Goal: Task Accomplishment & Management: Manage account settings

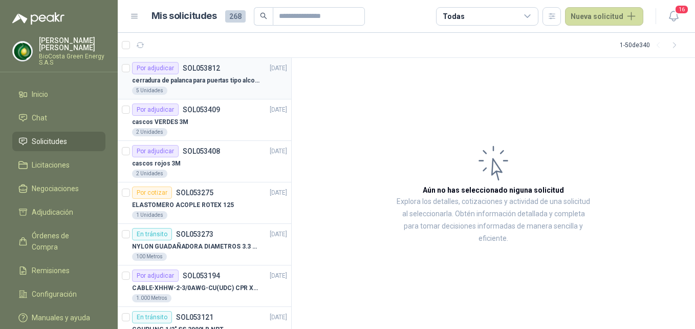
click at [219, 75] on div "cerradura de palanca para puertas tipo alcoba marca yale" at bounding box center [209, 80] width 155 height 12
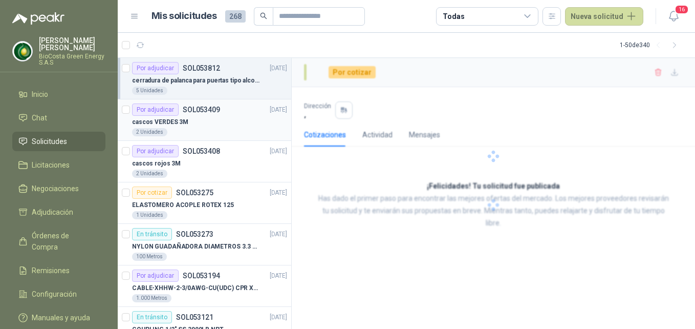
click at [201, 121] on div "cascos VERDES 3M" at bounding box center [209, 122] width 155 height 12
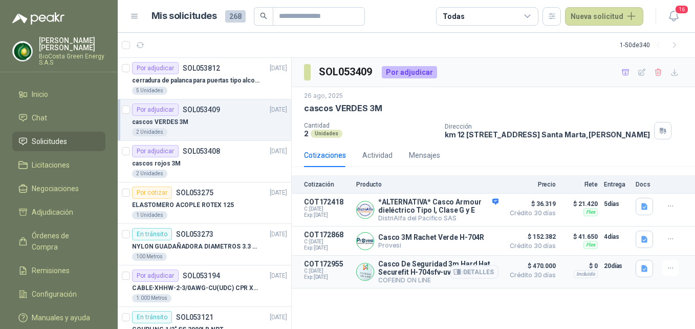
drag, startPoint x: 409, startPoint y: 282, endPoint x: 415, endPoint y: 282, distance: 6.2
click at [415, 276] on p "Casco De Seguridad 3m Hard Hat Securefit H-704sfv-uv Verde" at bounding box center [438, 267] width 120 height 16
drag, startPoint x: 415, startPoint y: 282, endPoint x: 468, endPoint y: 279, distance: 52.8
click at [468, 279] on div "Casco De Seguridad 3m Hard Hat Securefit H-704sfv-uv Verde COFEIND ON LINE Deta…" at bounding box center [438, 271] width 120 height 24
click at [468, 278] on button "Detalles" at bounding box center [474, 272] width 48 height 14
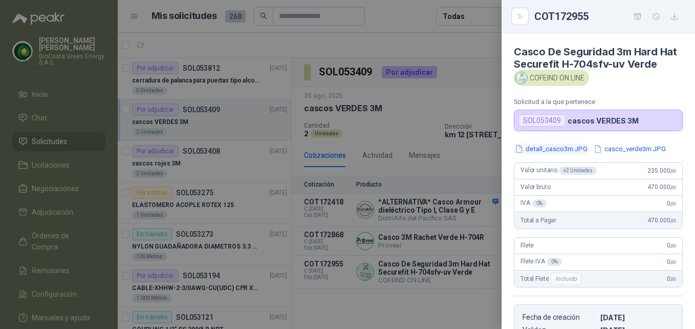
click at [550, 154] on button "detall_casco3m.JPG" at bounding box center [551, 148] width 75 height 11
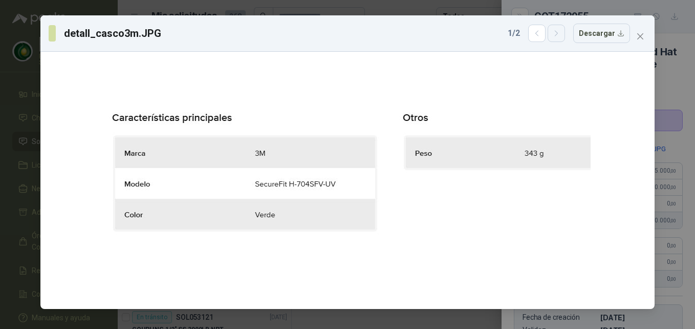
click at [558, 34] on icon "button" at bounding box center [556, 33] width 9 height 9
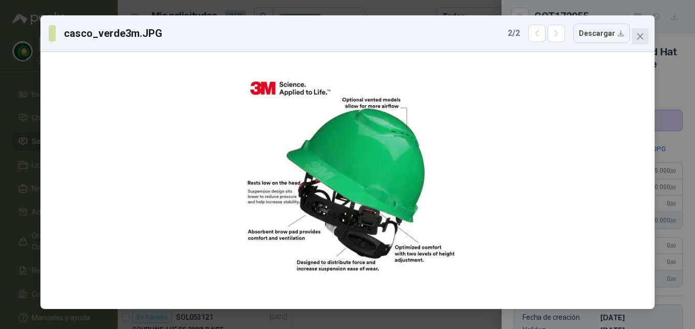
click at [641, 37] on icon "close" at bounding box center [640, 36] width 6 height 6
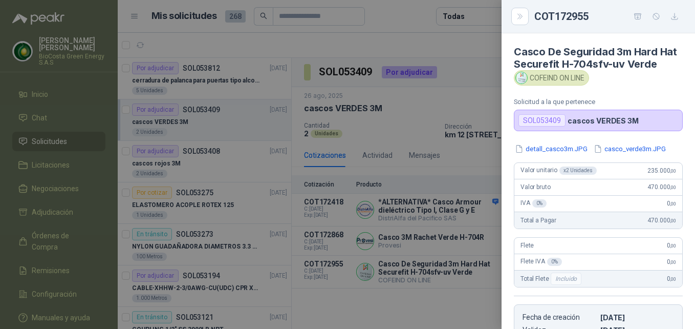
click at [461, 241] on div at bounding box center [347, 164] width 695 height 329
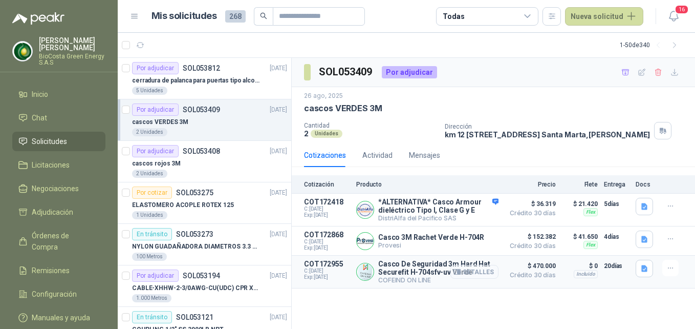
click at [456, 274] on icon "button" at bounding box center [457, 271] width 7 height 5
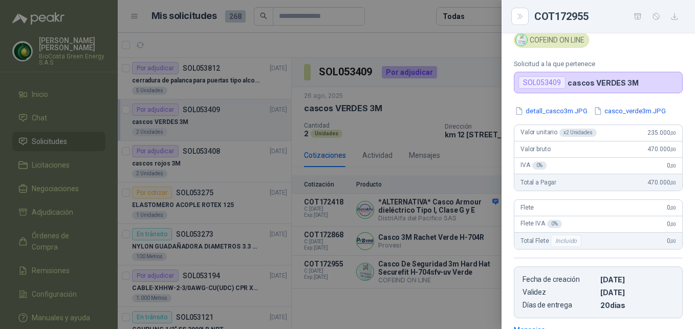
scroll to position [5, 0]
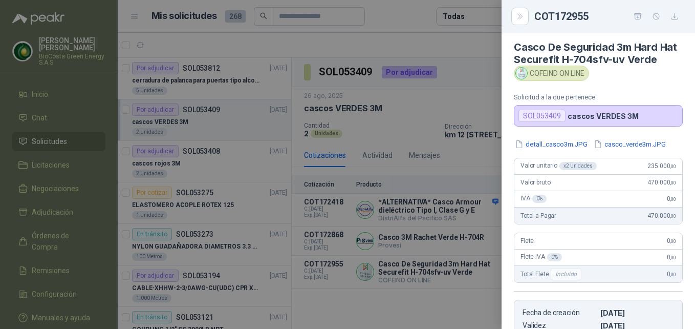
click at [476, 263] on div at bounding box center [347, 164] width 695 height 329
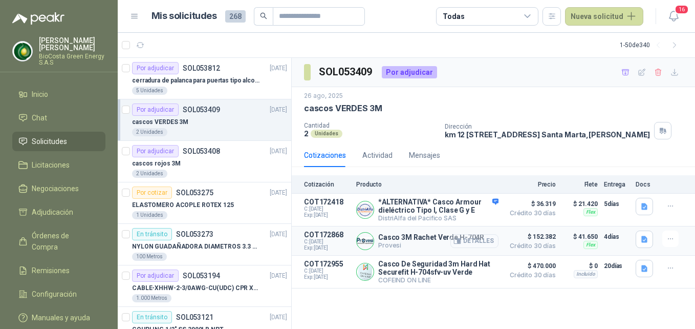
click at [476, 245] on button "Detalles" at bounding box center [474, 241] width 48 height 14
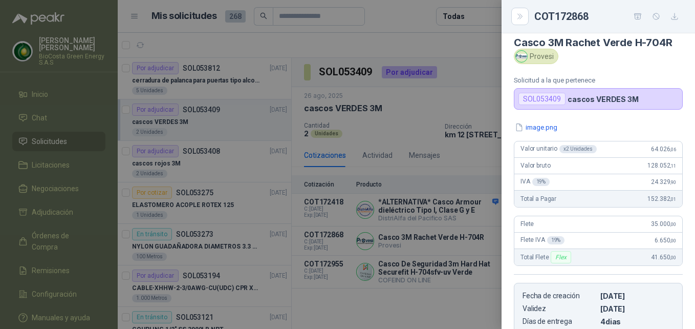
scroll to position [0, 0]
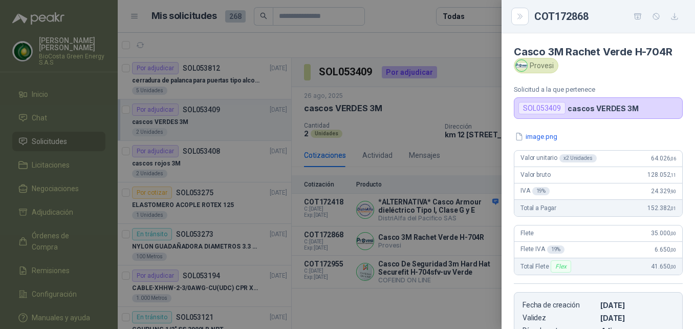
click at [436, 265] on div at bounding box center [347, 164] width 695 height 329
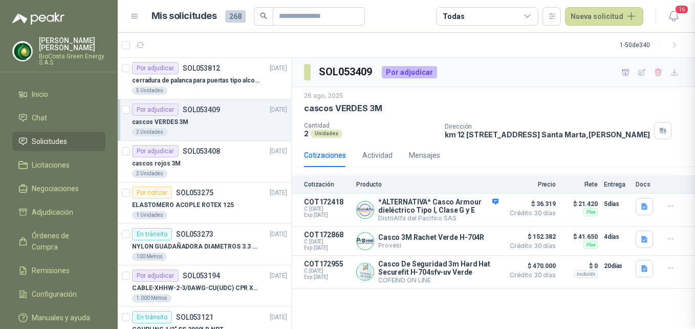
scroll to position [185, 0]
click at [460, 243] on icon "button" at bounding box center [459, 240] width 3 height 4
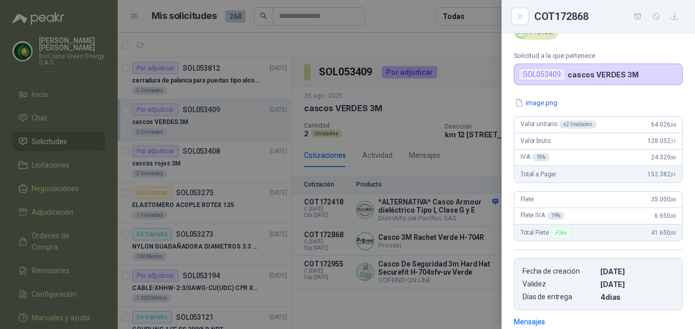
scroll to position [0, 0]
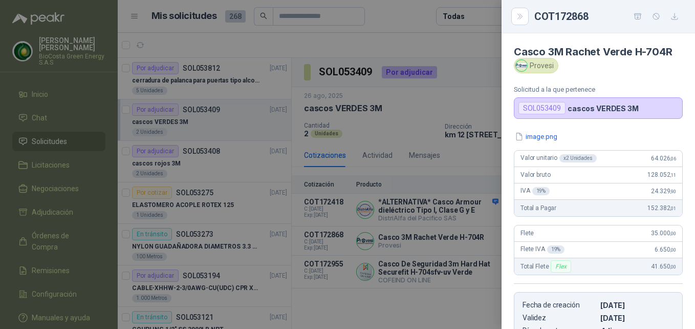
click at [536, 131] on div "Casco 3M Rachet Verde H-704R Provesi Solicitud a la que pertenece SOL053409 cas…" at bounding box center [598, 180] width 193 height 295
click at [534, 135] on button "image.png" at bounding box center [536, 136] width 45 height 11
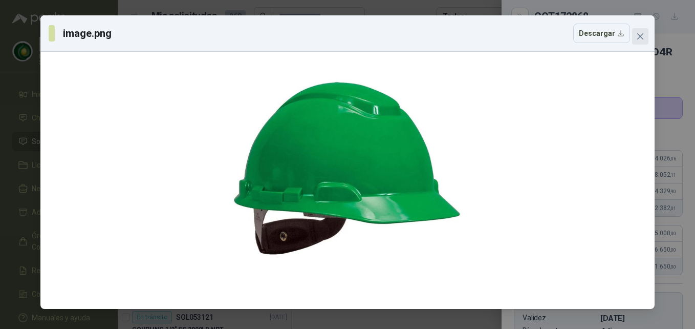
click at [642, 41] on button "Close" at bounding box center [640, 36] width 16 height 16
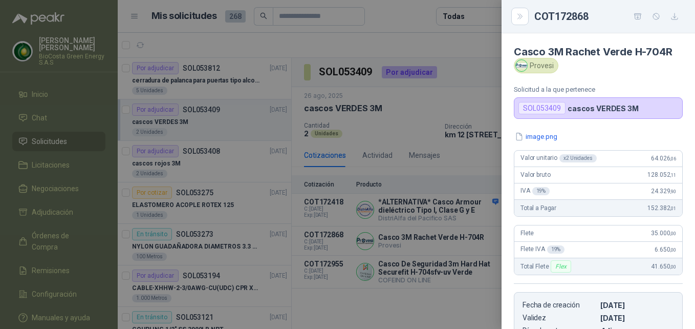
click at [473, 240] on div at bounding box center [347, 164] width 695 height 329
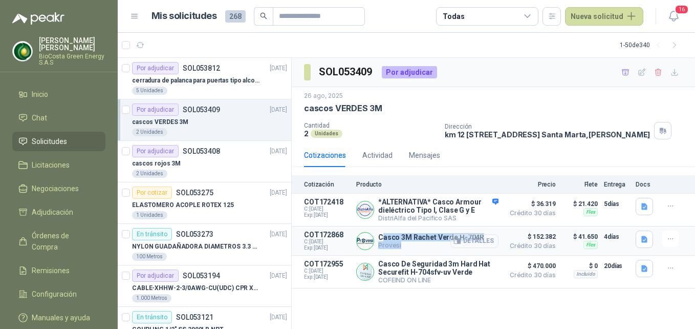
drag, startPoint x: 383, startPoint y: 246, endPoint x: 475, endPoint y: 244, distance: 92.1
click at [475, 244] on div "Casco 3M Rachet Verde H-704R Provesi Detalles" at bounding box center [431, 241] width 106 height 16
drag, startPoint x: 475, startPoint y: 244, endPoint x: 482, endPoint y: 238, distance: 8.7
click at [484, 238] on div "Detalles" at bounding box center [474, 240] width 48 height 20
click at [385, 241] on p "Casco 3M Rachet Verde H-704R" at bounding box center [431, 237] width 106 height 8
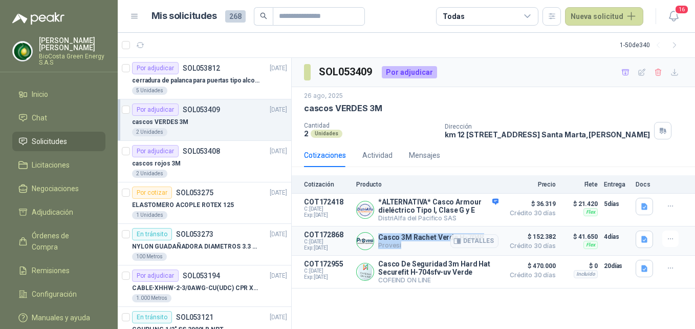
drag, startPoint x: 379, startPoint y: 245, endPoint x: 482, endPoint y: 241, distance: 102.4
click at [482, 241] on div "Casco 3M Rachet Verde H-704R Provesi Detalles" at bounding box center [431, 241] width 106 height 16
drag, startPoint x: 482, startPoint y: 241, endPoint x: 473, endPoint y: 246, distance: 9.8
click at [473, 246] on div "Casco 3M Rachet Verde H-704R Provesi Detalles" at bounding box center [431, 241] width 106 height 16
drag, startPoint x: 379, startPoint y: 247, endPoint x: 479, endPoint y: 239, distance: 100.1
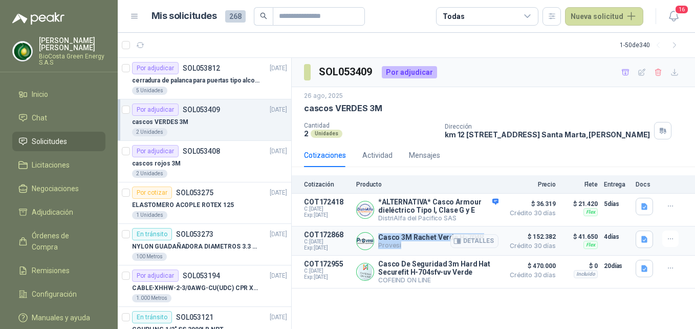
click at [479, 239] on div "Casco 3M Rachet Verde H-704R Provesi Detalles" at bounding box center [431, 241] width 106 height 16
click at [482, 240] on div "Detalles" at bounding box center [474, 240] width 48 height 20
click at [398, 241] on p "Casco 3M Rachet Verde H-704R" at bounding box center [431, 237] width 106 height 8
drag, startPoint x: 380, startPoint y: 243, endPoint x: 471, endPoint y: 242, distance: 91.1
click at [471, 242] on div "Casco 3M Rachet Verde H-704R Provesi Detalles" at bounding box center [431, 241] width 106 height 16
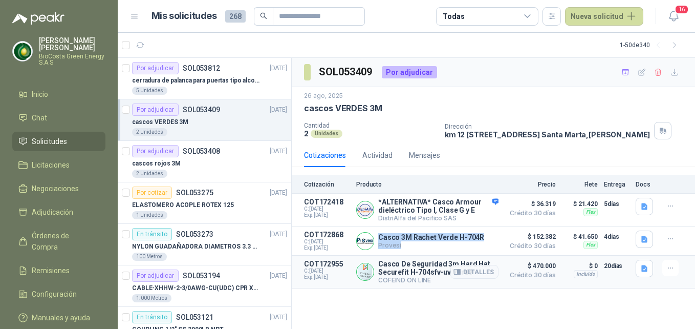
copy div "Casco 3M Rachet Verde H-704R Provesi"
click at [422, 241] on p "Casco 3M Rachet Verde H-704R" at bounding box center [431, 237] width 106 height 8
click at [188, 161] on div "cascos rojos 3M" at bounding box center [209, 163] width 155 height 12
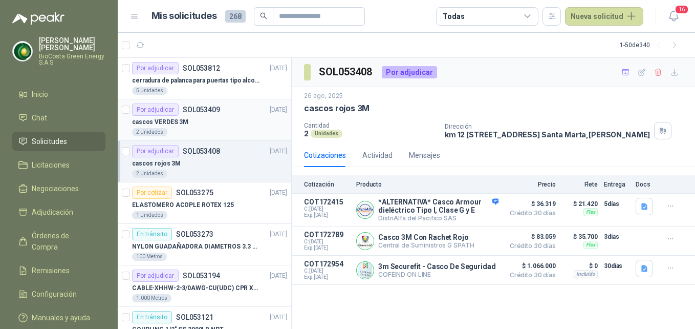
click at [203, 135] on div "2 Unidades" at bounding box center [209, 132] width 155 height 8
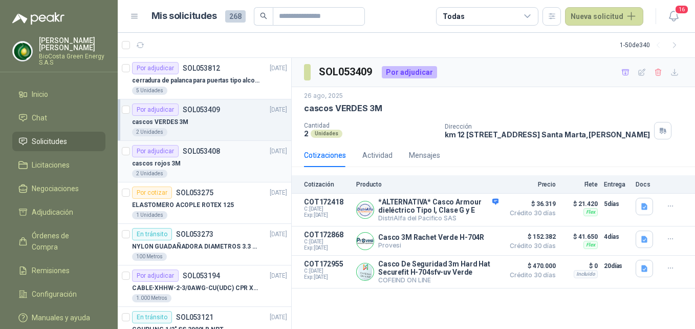
click at [231, 167] on div "cascos rojos 3M" at bounding box center [209, 163] width 155 height 12
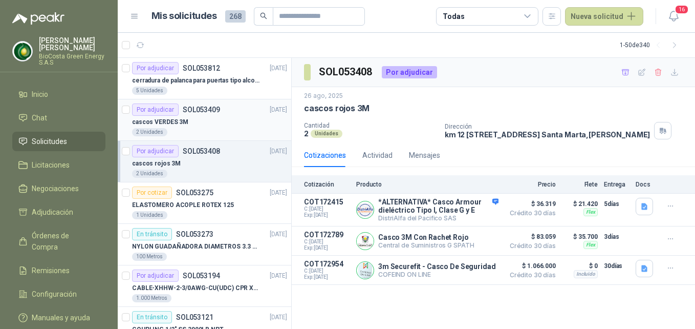
click at [226, 113] on div "Por adjudicar SOL053409 26/08/25" at bounding box center [209, 109] width 155 height 12
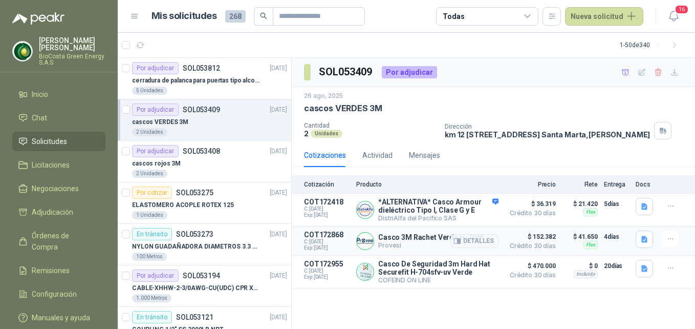
drag, startPoint x: 621, startPoint y: 247, endPoint x: 596, endPoint y: 244, distance: 24.7
click at [596, 244] on article "COT172868 C: 27/08/2025 Exp: 11/09/2025 Casco 3M Rachet Verde H-704R Provesi De…" at bounding box center [493, 240] width 403 height 29
drag, startPoint x: 596, startPoint y: 244, endPoint x: 556, endPoint y: 239, distance: 40.8
click at [556, 239] on article "COT172868 C: 27/08/2025 Exp: 11/09/2025 Casco 3M Rachet Verde H-704R Provesi De…" at bounding box center [493, 240] width 403 height 29
click at [183, 150] on p "SOL053408" at bounding box center [201, 150] width 37 height 7
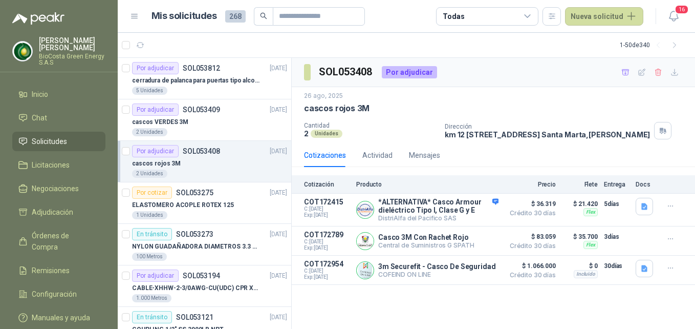
click at [185, 150] on p "SOL053408" at bounding box center [201, 150] width 37 height 7
click at [195, 121] on div "cascos VERDES 3M" at bounding box center [209, 122] width 155 height 12
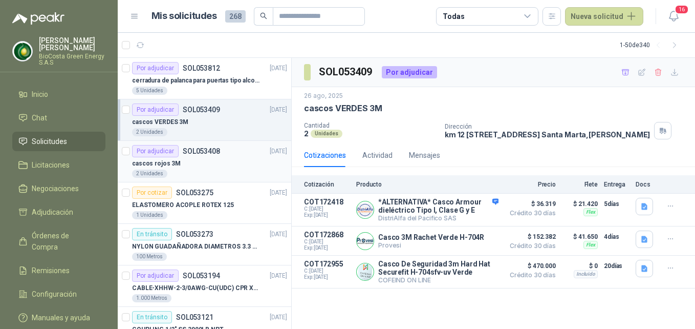
click at [208, 147] on p "SOL053408" at bounding box center [201, 150] width 37 height 7
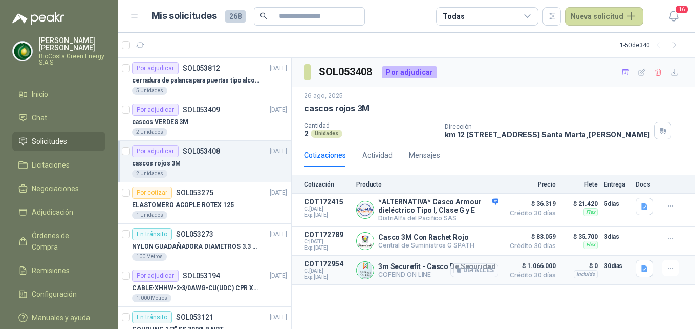
click at [475, 277] on button "Detalles" at bounding box center [474, 270] width 48 height 14
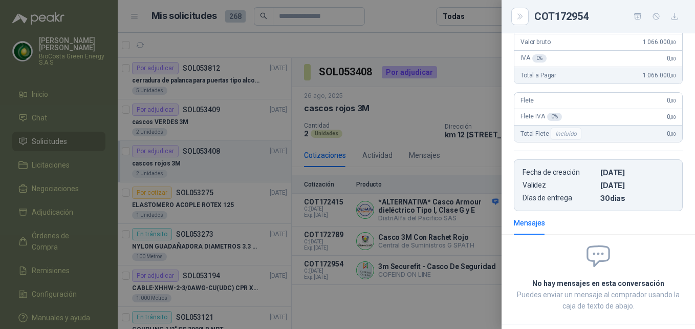
scroll to position [124, 0]
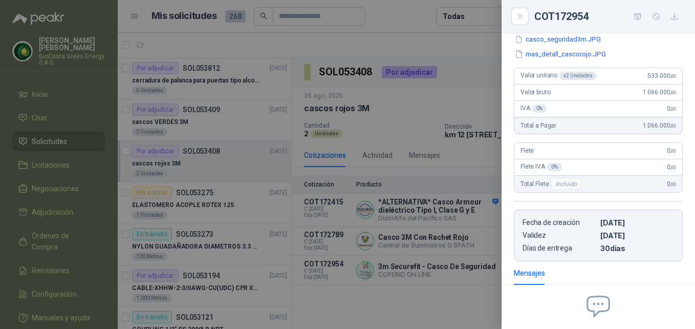
click at [476, 260] on div at bounding box center [347, 164] width 695 height 329
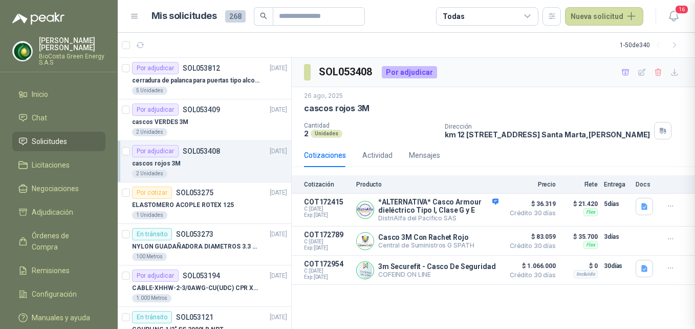
scroll to position [226, 0]
click at [481, 248] on button "Detalles" at bounding box center [474, 241] width 48 height 14
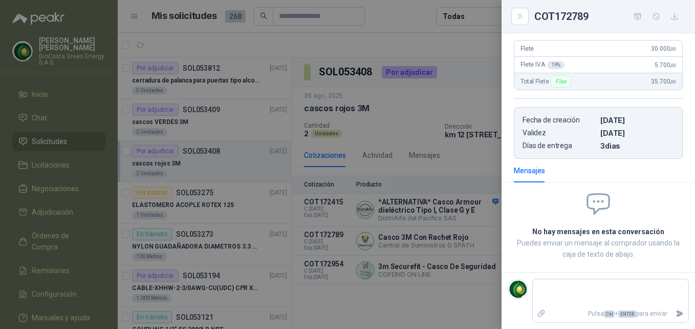
scroll to position [0, 0]
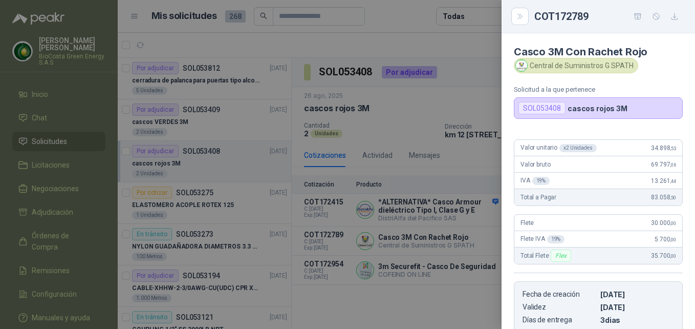
click at [495, 238] on div at bounding box center [347, 164] width 695 height 329
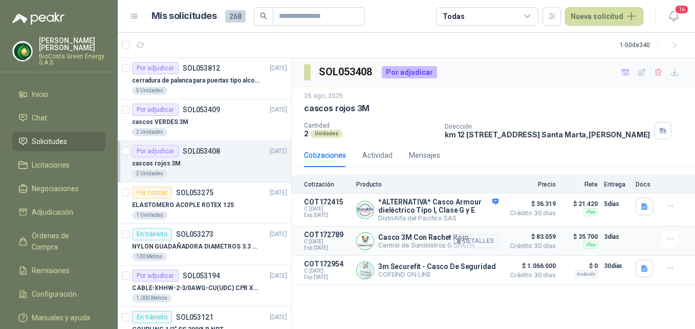
click at [466, 248] on button "Detalles" at bounding box center [474, 241] width 48 height 14
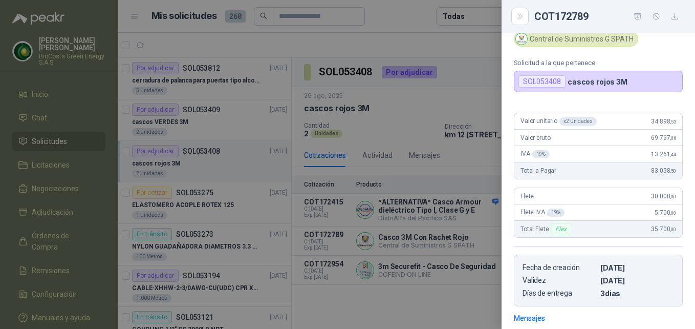
scroll to position [20, 0]
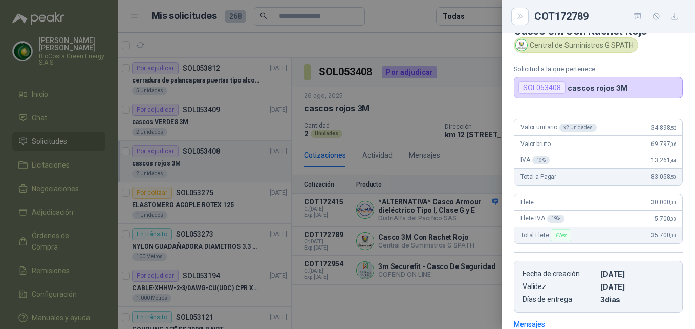
click at [430, 256] on div at bounding box center [347, 164] width 695 height 329
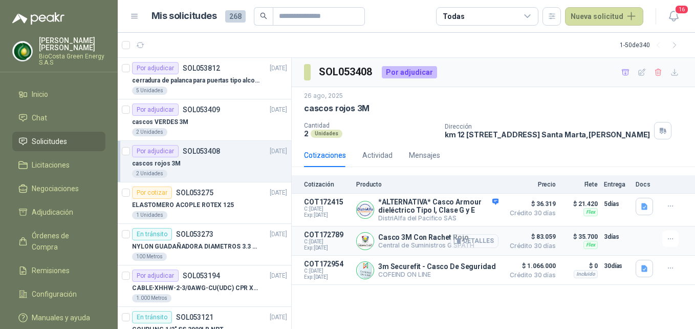
click at [470, 248] on button "Detalles" at bounding box center [474, 241] width 48 height 14
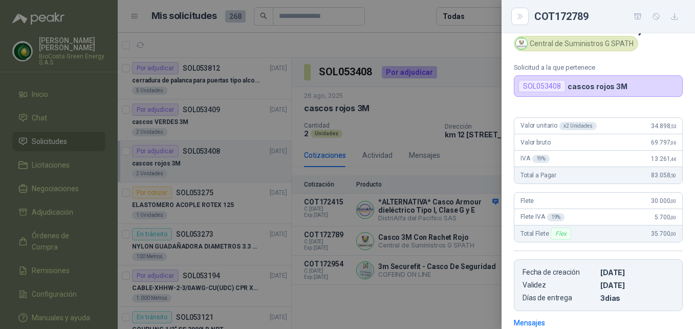
scroll to position [20, 0]
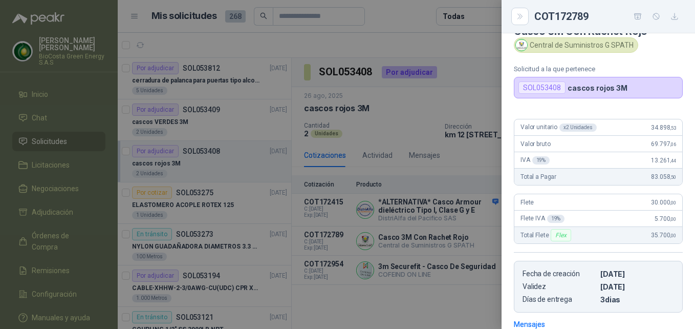
click at [452, 242] on div at bounding box center [347, 164] width 695 height 329
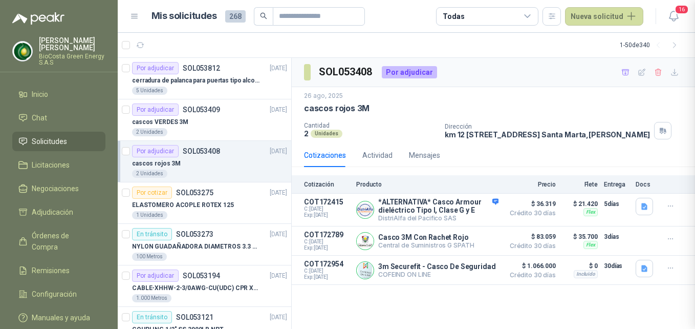
scroll to position [174, 0]
click at [227, 123] on div "cascos VERDES 3M" at bounding box center [209, 122] width 155 height 12
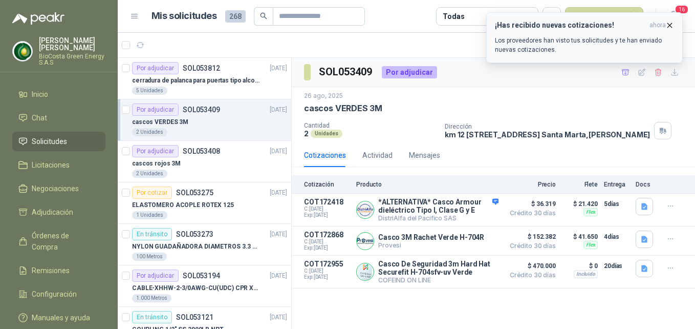
click at [502, 43] on p "Los proveedores han visto tus solicitudes y te han enviado nuevas cotizaciones." at bounding box center [584, 45] width 179 height 18
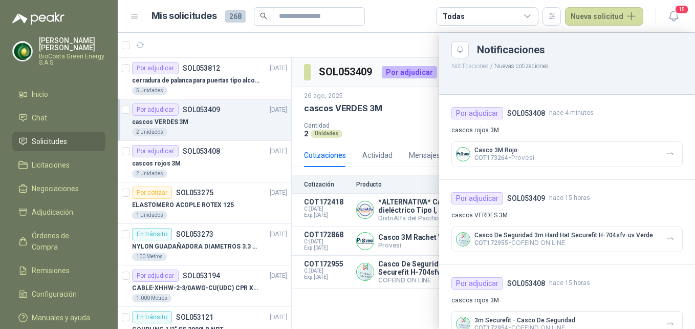
click at [255, 82] on div at bounding box center [406, 181] width 577 height 296
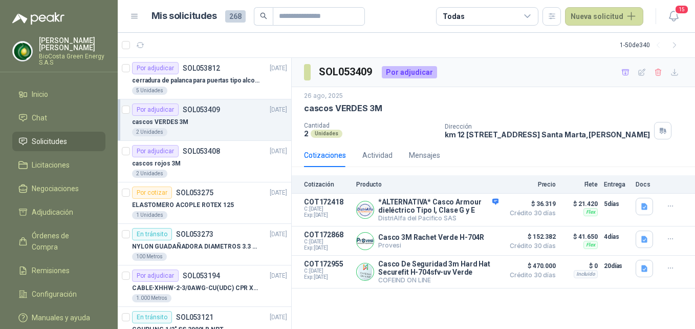
click at [255, 82] on p "cerradura de palanca para puertas tipo alcoba marca yale" at bounding box center [195, 81] width 127 height 10
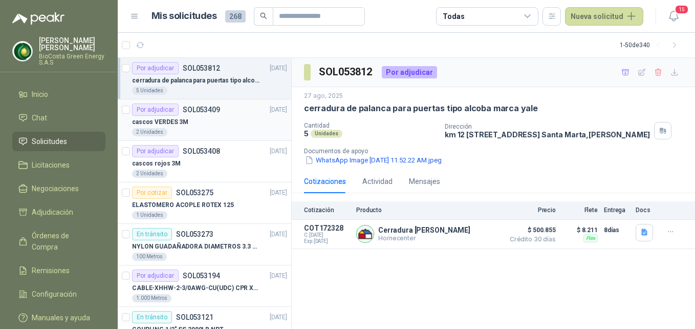
click at [227, 127] on div "cascos VERDES 3M" at bounding box center [209, 122] width 155 height 12
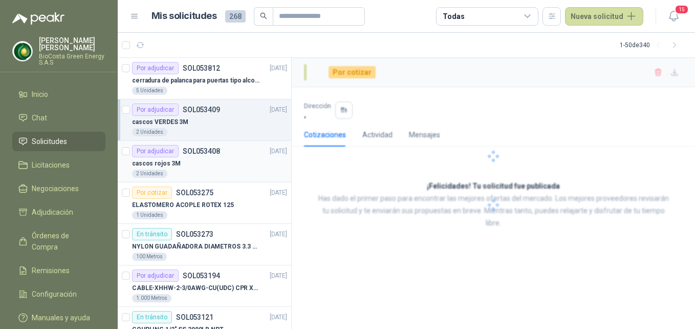
click at [220, 170] on div "2 Unidades" at bounding box center [209, 173] width 155 height 8
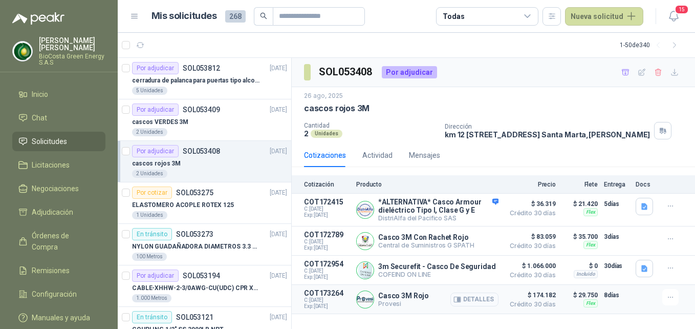
click at [471, 306] on button "Detalles" at bounding box center [474, 299] width 48 height 14
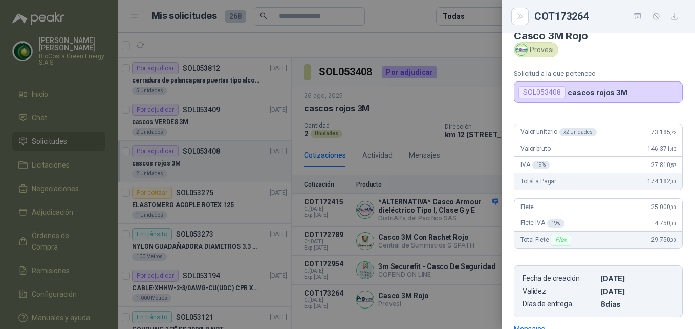
scroll to position [15, 0]
drag, startPoint x: 653, startPoint y: 134, endPoint x: 649, endPoint y: 218, distance: 83.5
click at [649, 218] on div "Valor unitario x 2 Unidades 73.185 ,72 Valor bruto 146.371 ,43 IVA 19 % 27.810 …" at bounding box center [598, 217] width 193 height 202
drag, startPoint x: 649, startPoint y: 218, endPoint x: 645, endPoint y: 253, distance: 36.1
click at [645, 253] on div "Valor unitario x 2 Unidades 73.185 ,72 Valor bruto 146.371 ,43 IVA 19 % 27.810 …" at bounding box center [598, 217] width 193 height 202
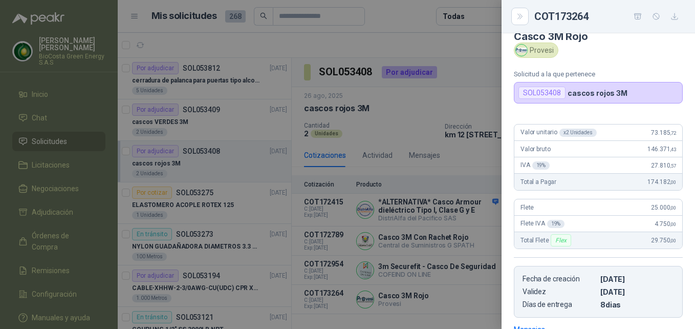
click at [426, 286] on div at bounding box center [347, 164] width 695 height 329
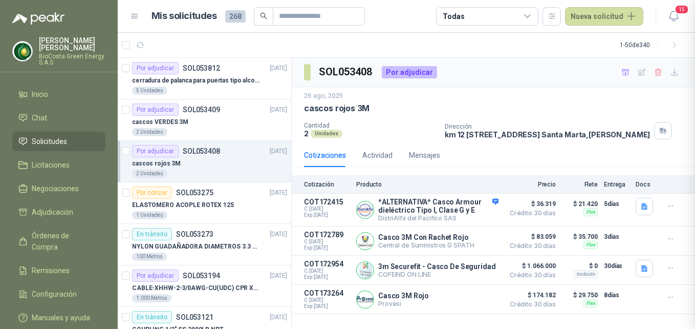
scroll to position [174, 0]
click at [481, 306] on button "Detalles" at bounding box center [474, 299] width 48 height 14
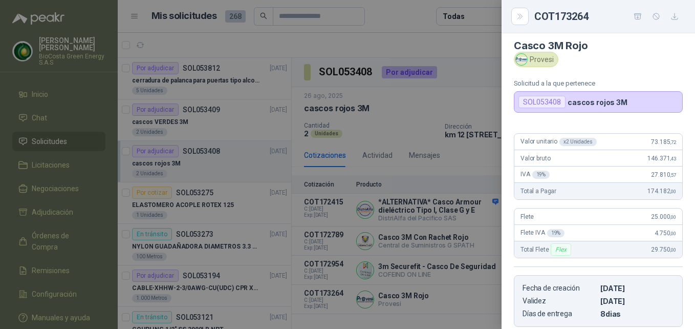
scroll to position [0, 0]
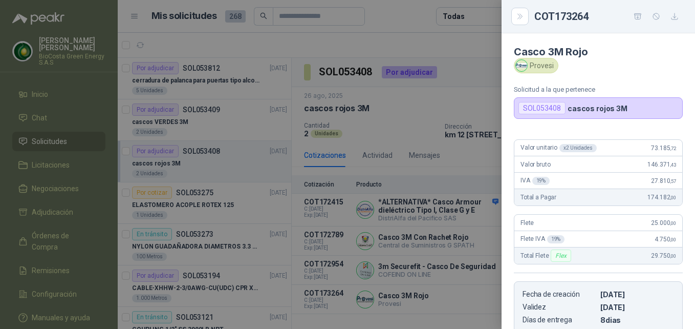
click at [441, 233] on div at bounding box center [347, 164] width 695 height 329
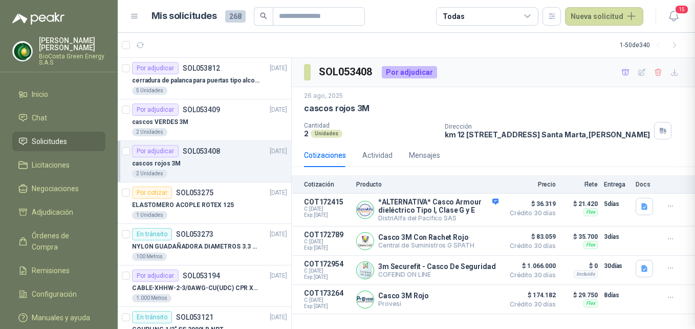
scroll to position [174, 0]
click at [464, 248] on button "Detalles" at bounding box center [474, 241] width 48 height 14
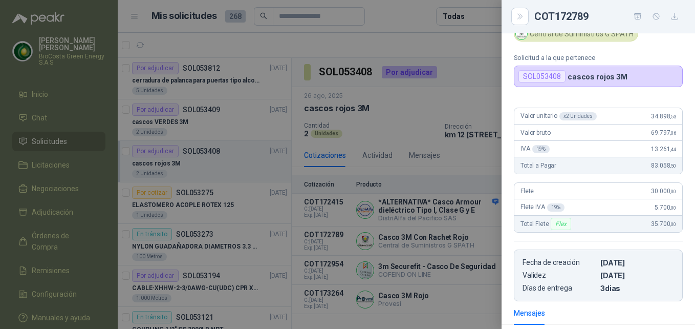
scroll to position [20, 0]
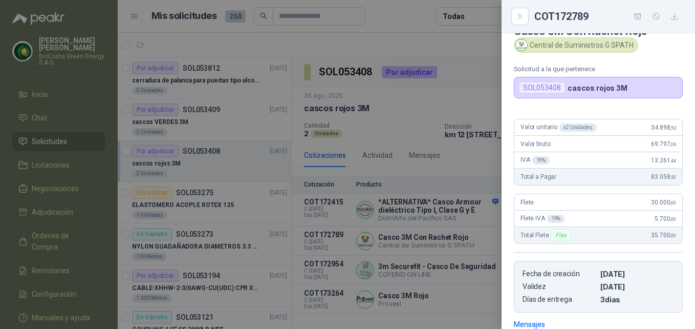
click at [480, 244] on div at bounding box center [347, 164] width 695 height 329
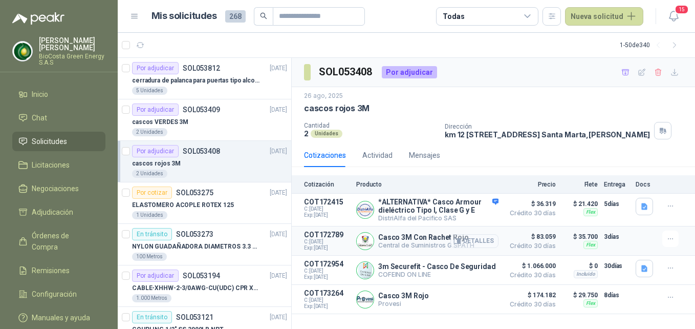
click at [471, 248] on button "Detalles" at bounding box center [474, 241] width 48 height 14
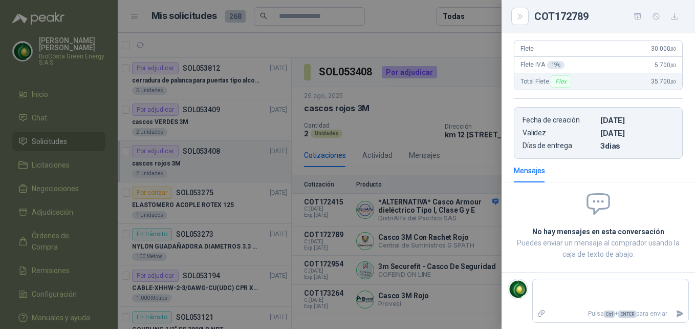
drag, startPoint x: 459, startPoint y: 252, endPoint x: 188, endPoint y: 115, distance: 303.3
click at [451, 252] on div at bounding box center [347, 164] width 695 height 329
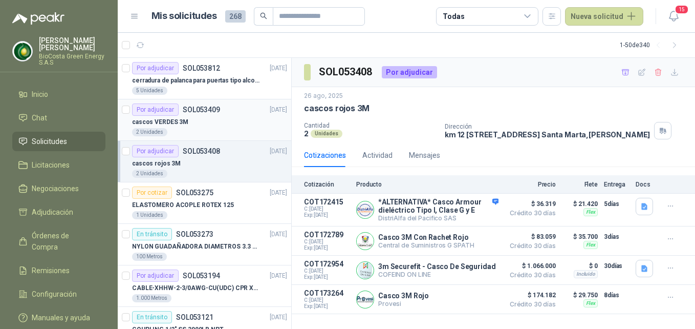
click at [184, 119] on p "cascos VERDES 3M" at bounding box center [160, 122] width 56 height 10
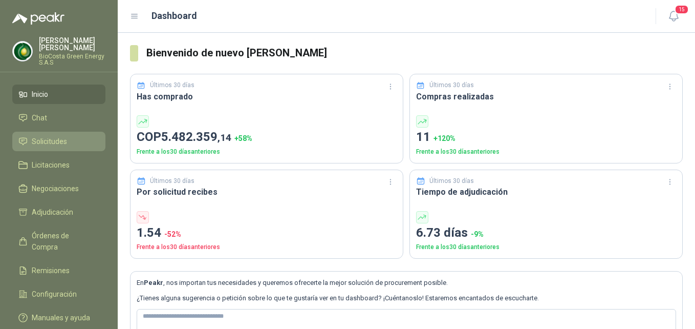
click at [54, 147] on link "Solicitudes" at bounding box center [58, 141] width 93 height 19
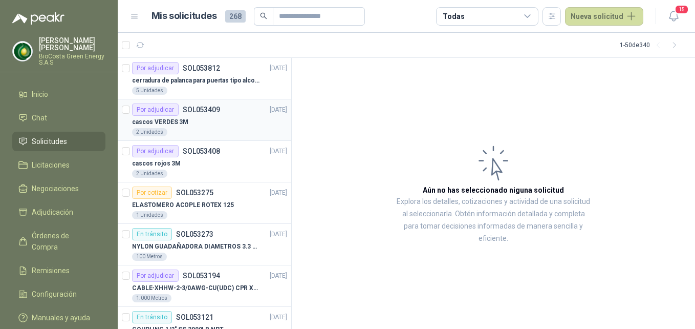
click at [231, 123] on div "cascos VERDES 3M" at bounding box center [209, 122] width 155 height 12
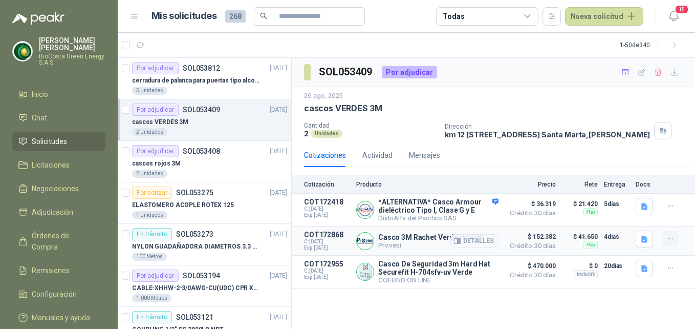
click at [672, 243] on icon "button" at bounding box center [670, 238] width 9 height 9
click at [639, 213] on button "Añadir" at bounding box center [650, 206] width 82 height 16
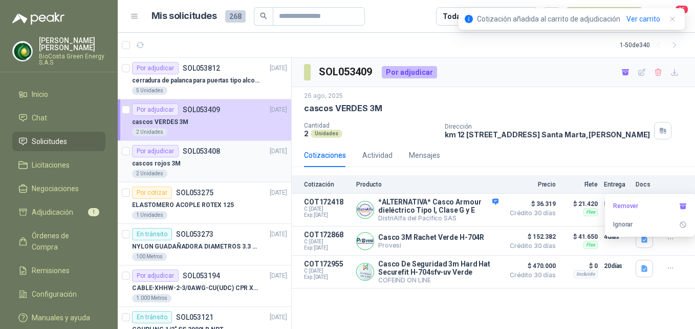
click at [209, 162] on div "cascos rojos 3M" at bounding box center [209, 163] width 155 height 12
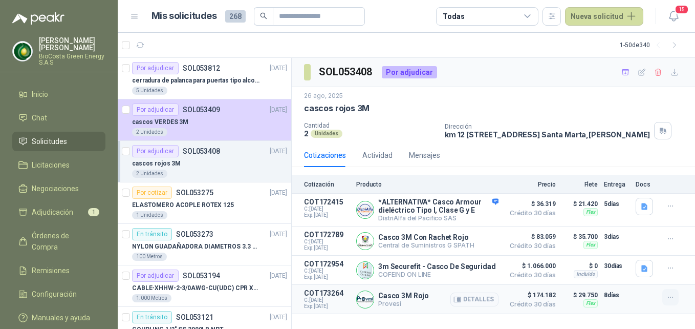
click at [668, 301] on icon "button" at bounding box center [670, 297] width 9 height 9
click at [657, 268] on button "Añadir" at bounding box center [650, 265] width 82 height 16
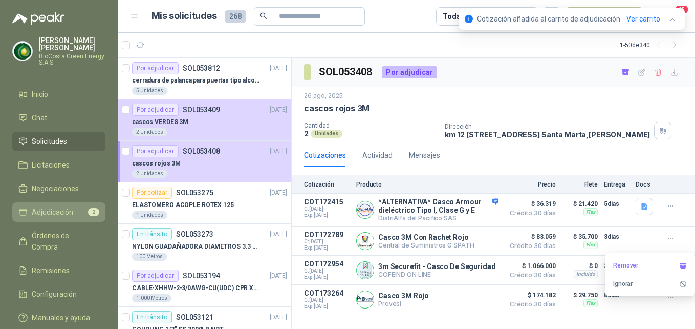
click at [53, 213] on span "Adjudicación" at bounding box center [52, 211] width 41 height 11
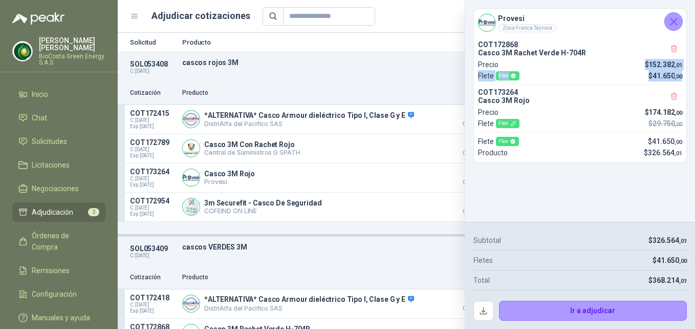
drag, startPoint x: 682, startPoint y: 77, endPoint x: 640, endPoint y: 67, distance: 43.2
click at [640, 67] on div "COT172868 Casco 3M Rachet Verde H-704R Precio $ 152.382 ,01 Flete Flex $ 41.650…" at bounding box center [580, 99] width 212 height 126
drag, startPoint x: 655, startPoint y: 284, endPoint x: 669, endPoint y: 281, distance: 15.2
click at [669, 281] on p "$ 368.214 ,01" at bounding box center [667, 279] width 38 height 11
drag, startPoint x: 669, startPoint y: 281, endPoint x: 649, endPoint y: 280, distance: 20.0
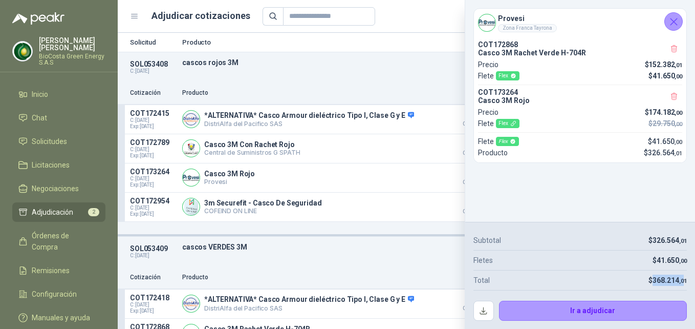
click at [649, 280] on p "$ 368.214 ,01" at bounding box center [667, 279] width 38 height 11
copy p "368.214 ,0"
click at [78, 144] on li "Solicitudes" at bounding box center [58, 141] width 81 height 11
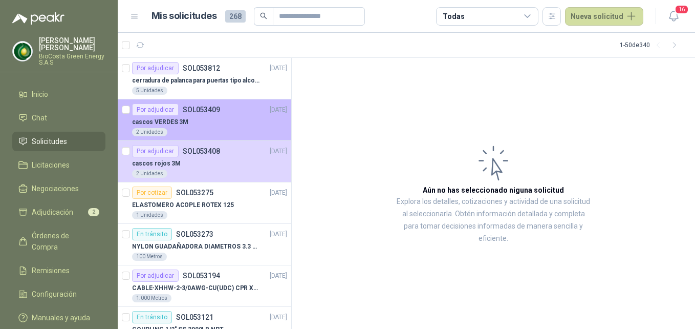
click at [257, 125] on div "cascos VERDES 3M" at bounding box center [209, 122] width 155 height 12
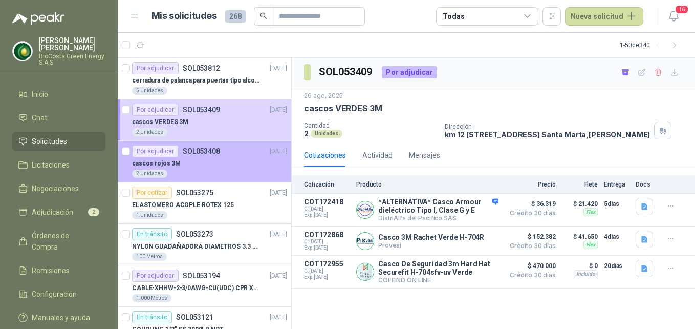
click at [223, 177] on div "2 Unidades" at bounding box center [209, 173] width 155 height 8
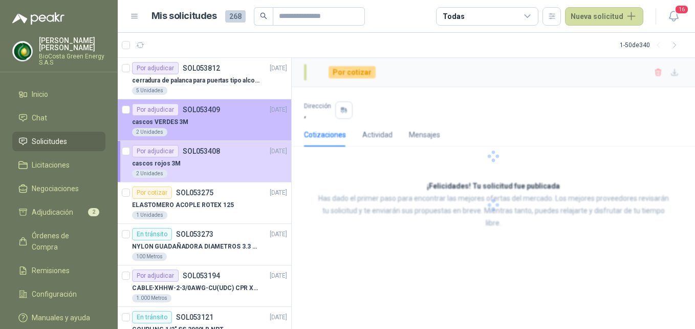
click at [229, 126] on div "cascos VERDES 3M" at bounding box center [209, 122] width 155 height 12
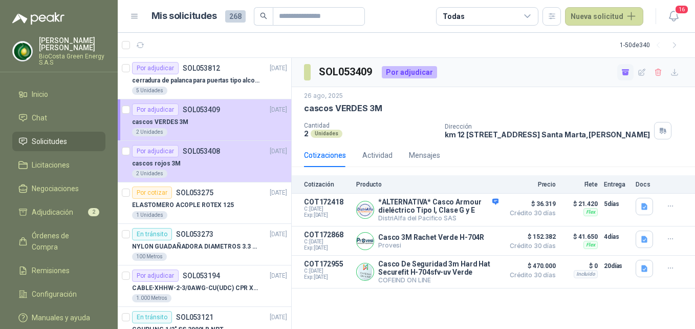
drag, startPoint x: 625, startPoint y: 68, endPoint x: 236, endPoint y: 184, distance: 405.8
click at [625, 68] on icon "button" at bounding box center [625, 72] width 9 height 9
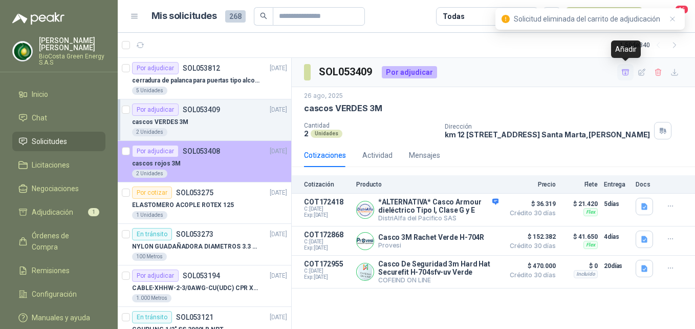
click at [192, 157] on div "cascos rojos 3M" at bounding box center [209, 163] width 155 height 12
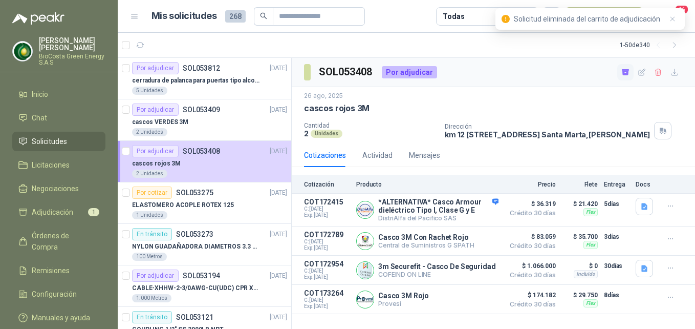
click at [628, 71] on icon "button" at bounding box center [625, 73] width 6 height 4
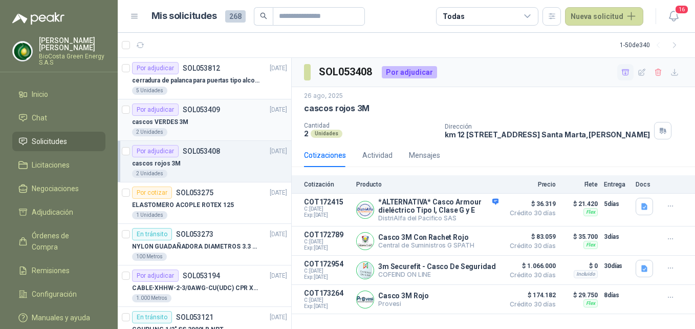
click at [206, 132] on div "2 Unidades" at bounding box center [209, 132] width 155 height 8
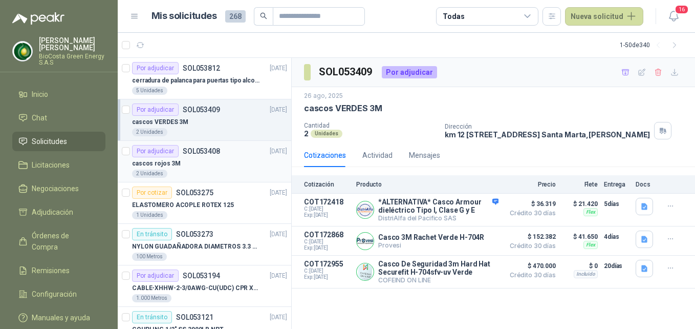
click at [210, 153] on p "SOL053408" at bounding box center [201, 150] width 37 height 7
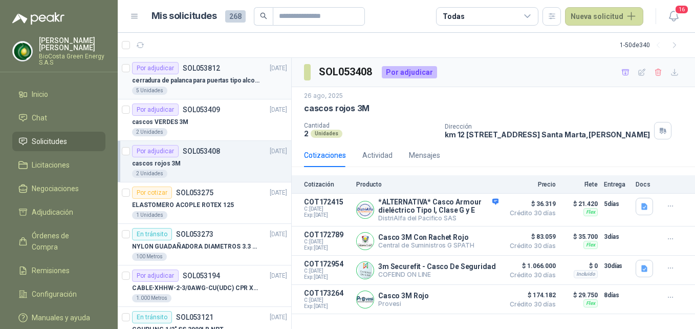
click at [220, 82] on p "cerradura de palanca para puertas tipo alcoba marca yale" at bounding box center [195, 81] width 127 height 10
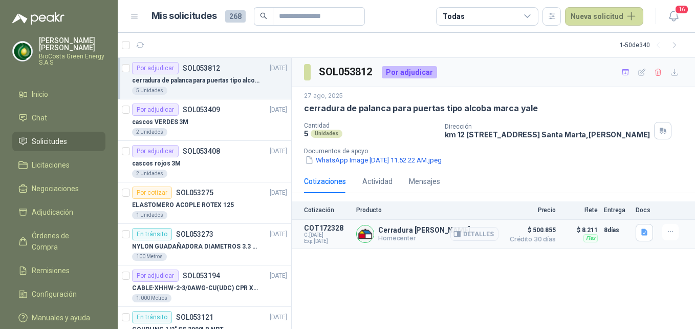
click at [435, 242] on p "Homecenter" at bounding box center [424, 238] width 92 height 8
click at [464, 241] on button "Detalles" at bounding box center [474, 234] width 48 height 14
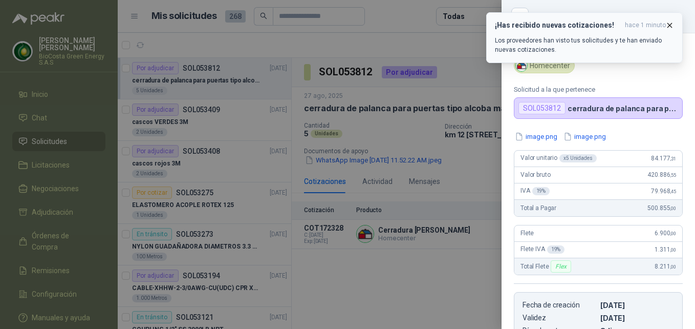
click at [674, 27] on button "¡Has recibido nuevas cotizaciones! hace 1 minuto Los proveedores han visto tus …" at bounding box center [584, 37] width 197 height 51
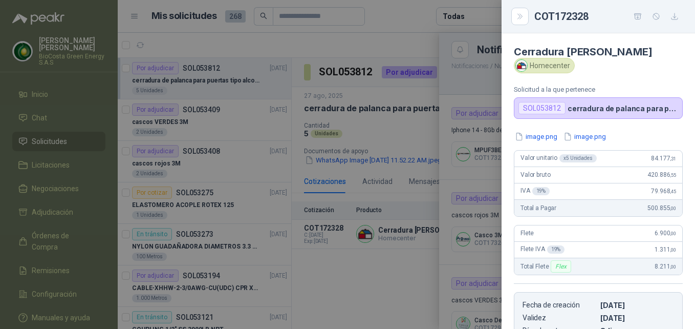
click at [670, 20] on icon "button" at bounding box center [674, 16] width 9 height 9
click at [436, 198] on div at bounding box center [347, 164] width 695 height 329
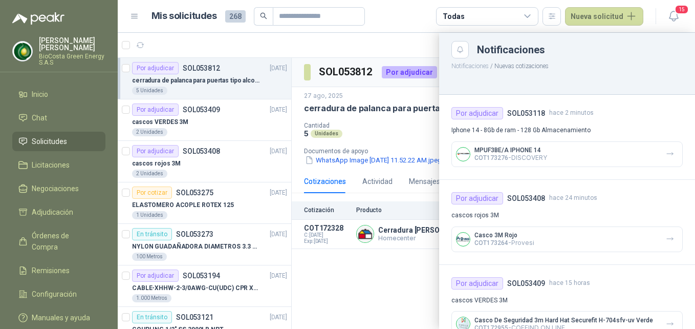
click at [389, 273] on div at bounding box center [406, 181] width 577 height 296
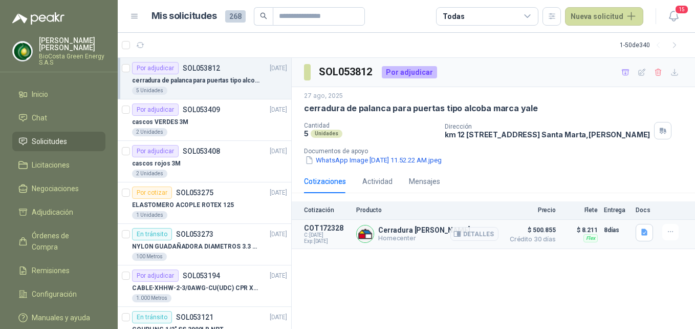
click at [680, 239] on div at bounding box center [672, 232] width 20 height 16
click at [672, 236] on icon "button" at bounding box center [670, 231] width 9 height 9
click at [661, 201] on button "Añadir" at bounding box center [650, 198] width 82 height 16
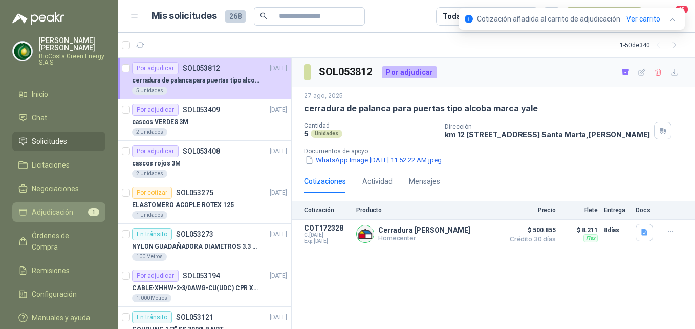
click at [89, 214] on span "1" at bounding box center [93, 212] width 11 height 8
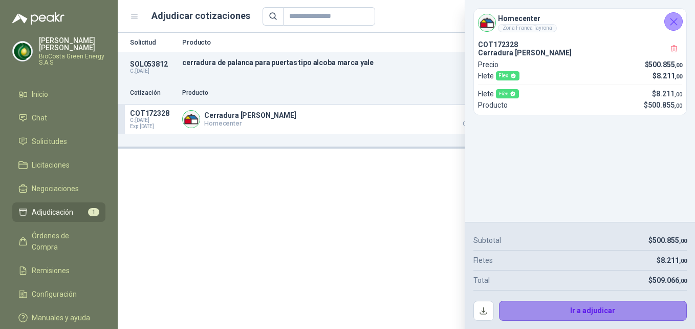
click at [605, 313] on button "Ir a adjudicar" at bounding box center [593, 310] width 188 height 20
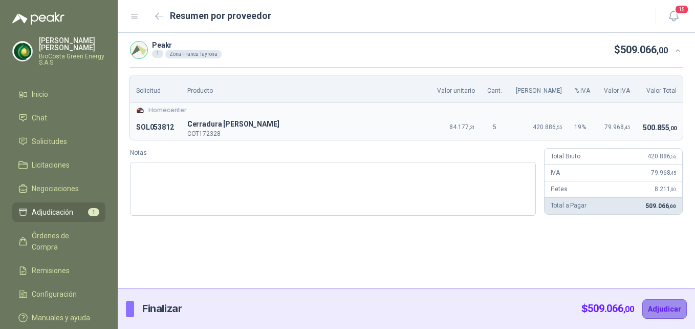
click at [679, 309] on button "Adjudicar" at bounding box center [664, 308] width 45 height 19
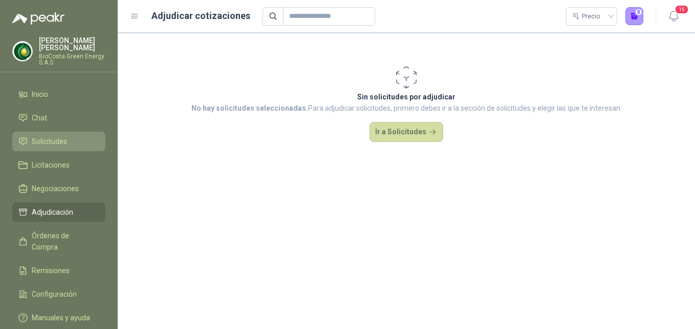
click at [65, 141] on span "Solicitudes" at bounding box center [49, 141] width 35 height 11
